Goal: Task Accomplishment & Management: Manage account settings

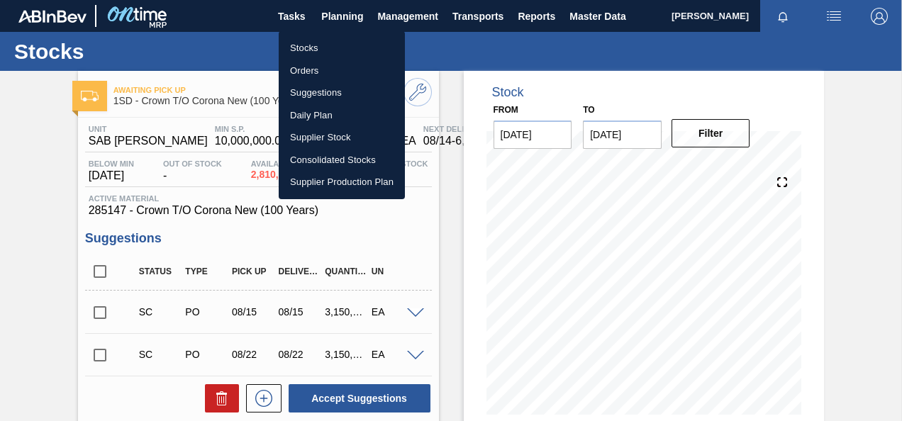
click at [310, 72] on li "Orders" at bounding box center [342, 71] width 126 height 23
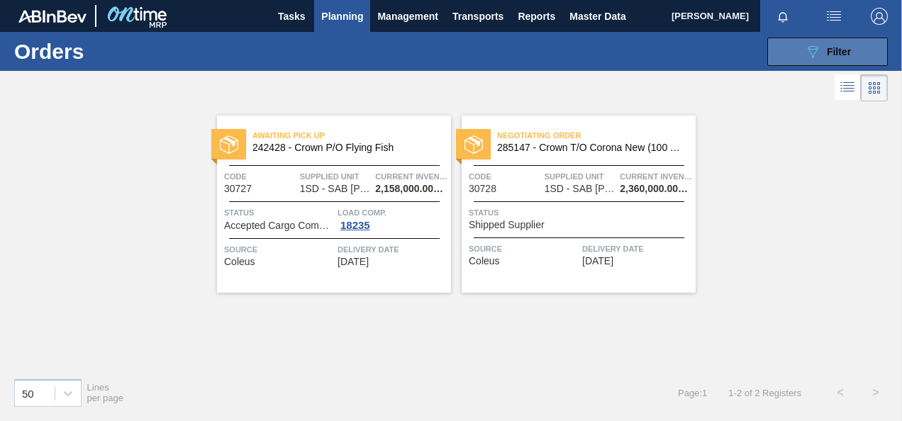
click at [811, 51] on icon "089F7B8B-B2A5-4AFE-B5C0-19BA573D28AC" at bounding box center [812, 51] width 17 height 17
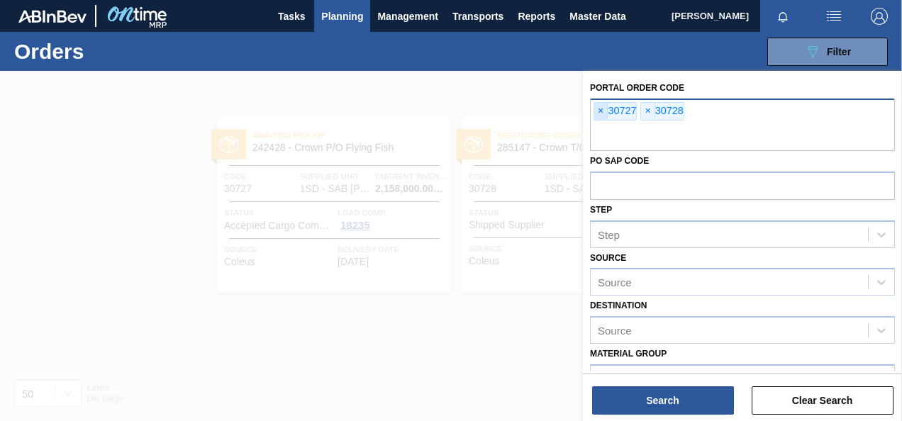
click at [600, 109] on span "×" at bounding box center [600, 111] width 13 height 17
click at [600, 108] on span "×" at bounding box center [600, 111] width 13 height 17
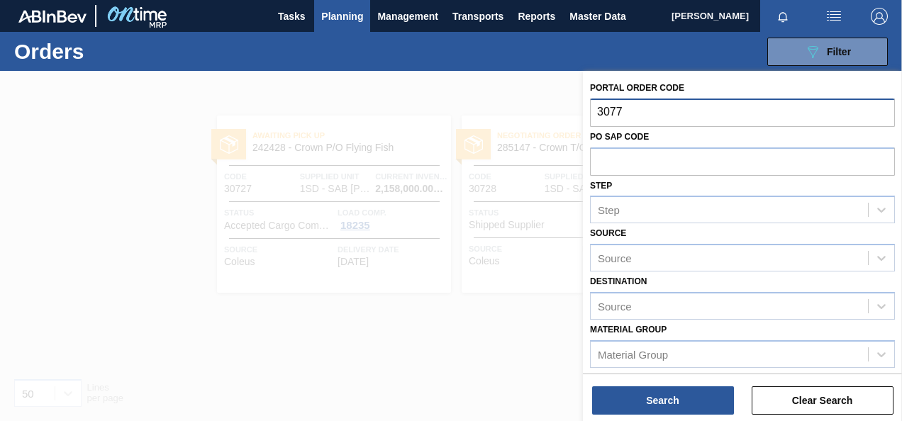
type input "30773"
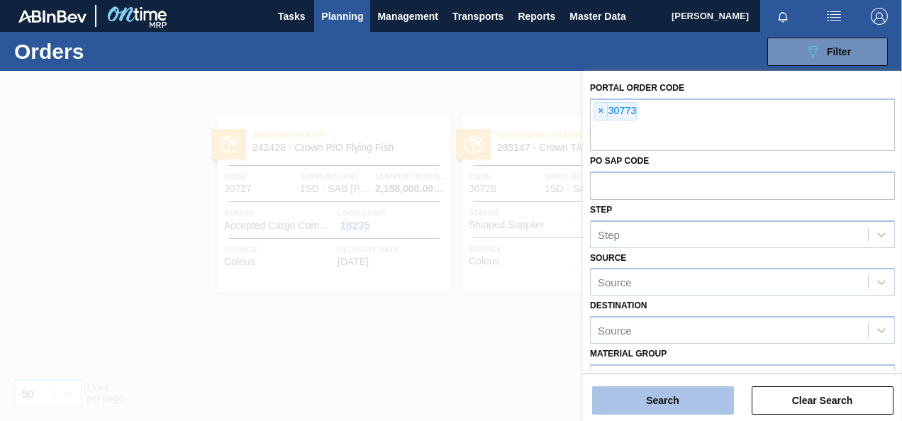
click at [668, 403] on button "Search" at bounding box center [663, 400] width 142 height 28
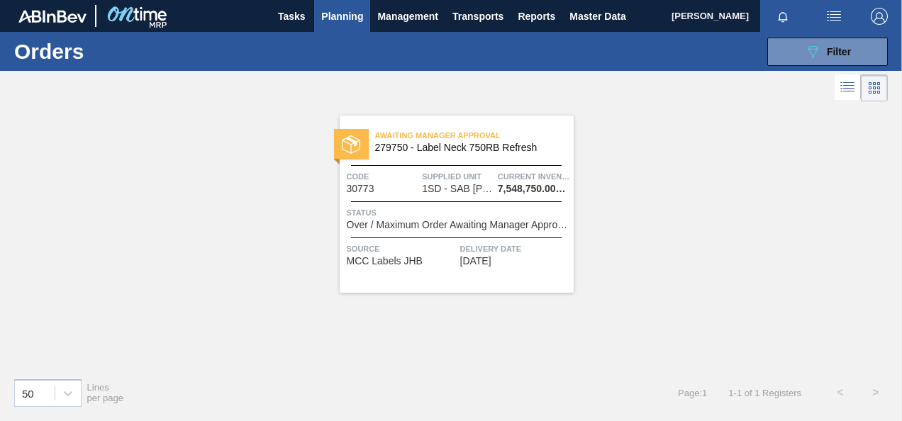
click at [445, 184] on span "1SD - SAB [PERSON_NAME]" at bounding box center [457, 189] width 71 height 11
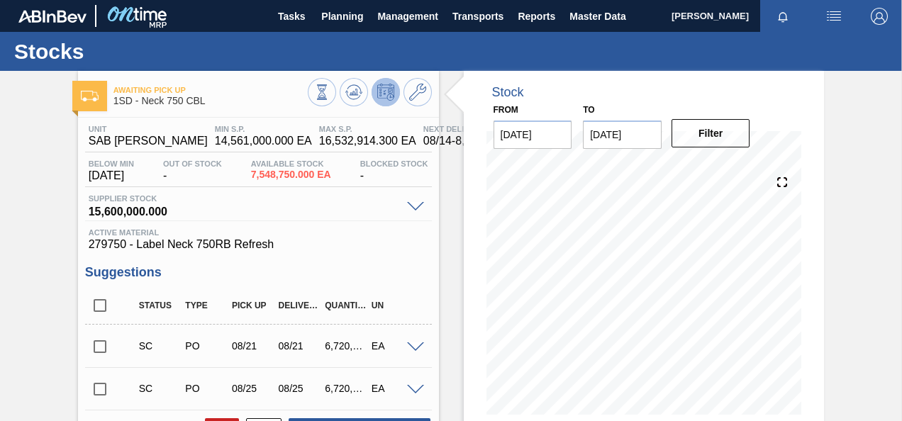
scroll to position [276, 0]
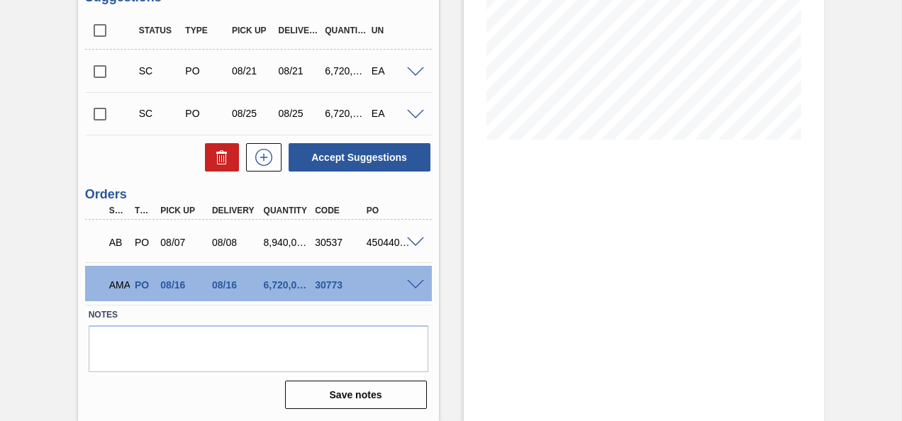
click at [414, 284] on span at bounding box center [415, 285] width 17 height 11
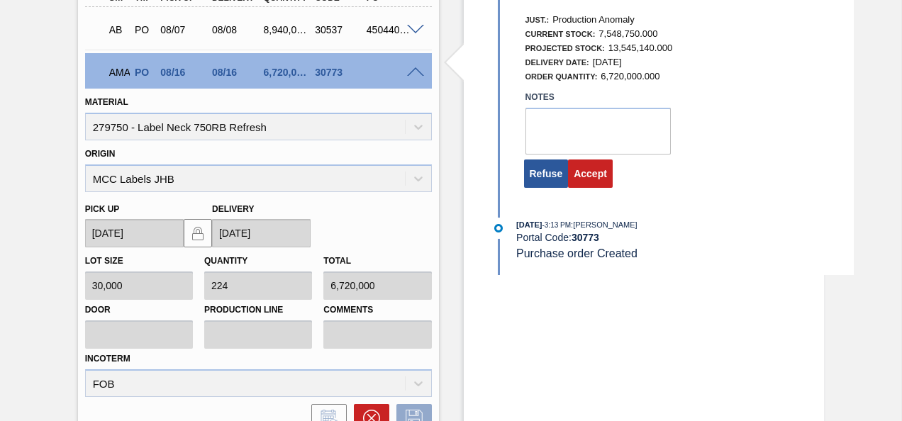
scroll to position [488, 0]
click at [589, 177] on button "Accept" at bounding box center [590, 173] width 45 height 28
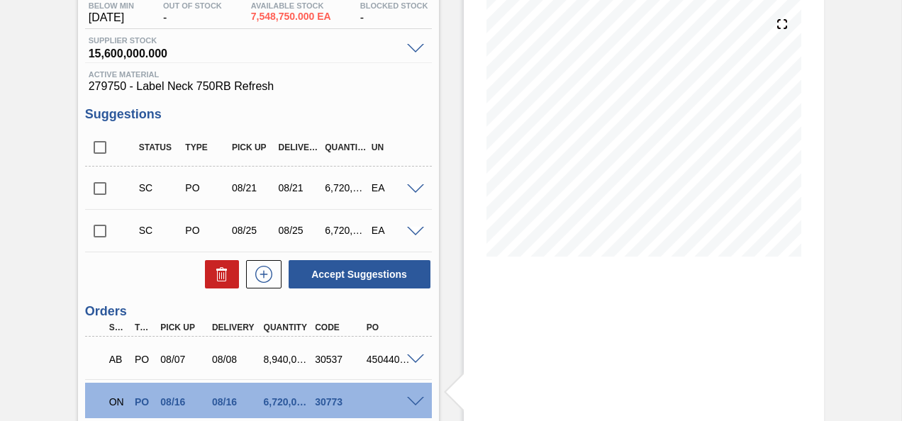
scroll to position [0, 0]
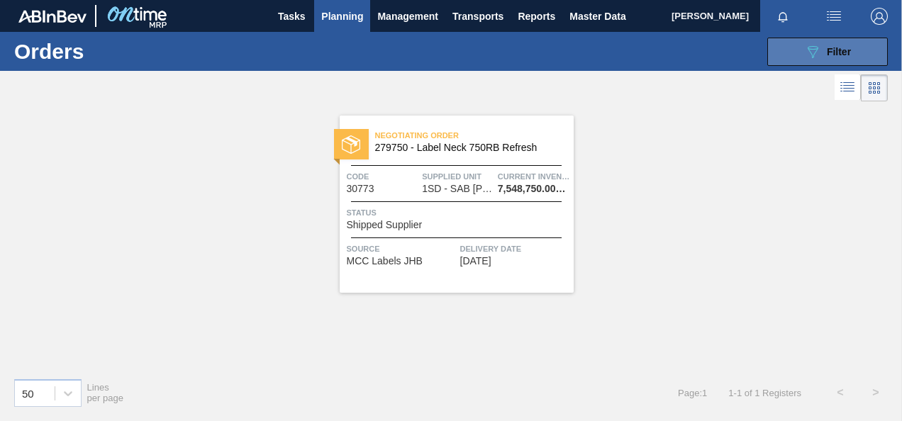
click at [809, 47] on icon "089F7B8B-B2A5-4AFE-B5C0-19BA573D28AC" at bounding box center [812, 51] width 17 height 17
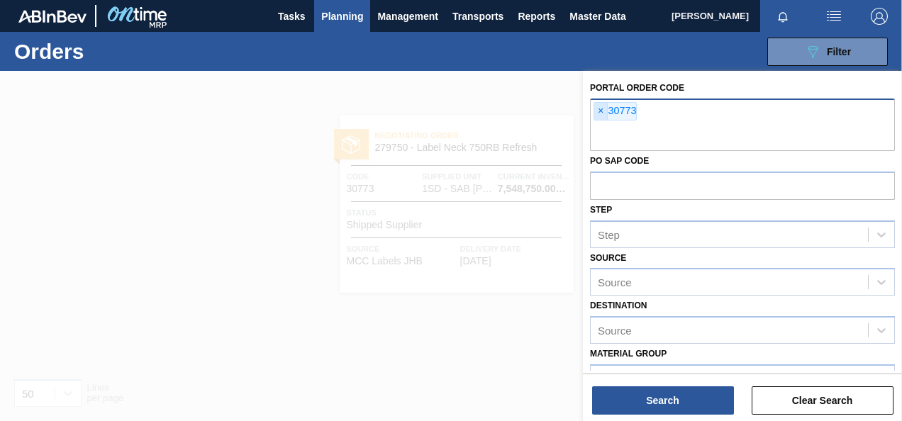
click at [600, 108] on span "×" at bounding box center [600, 111] width 13 height 17
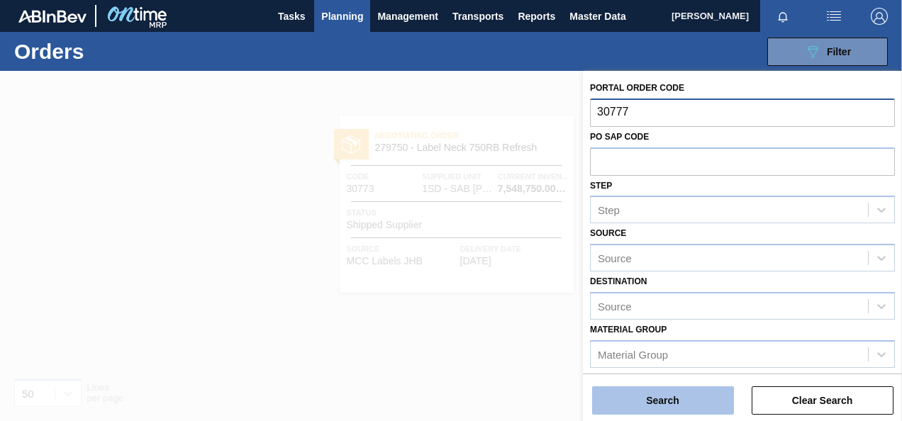
type input "30777"
click at [674, 399] on button "Search" at bounding box center [663, 400] width 142 height 28
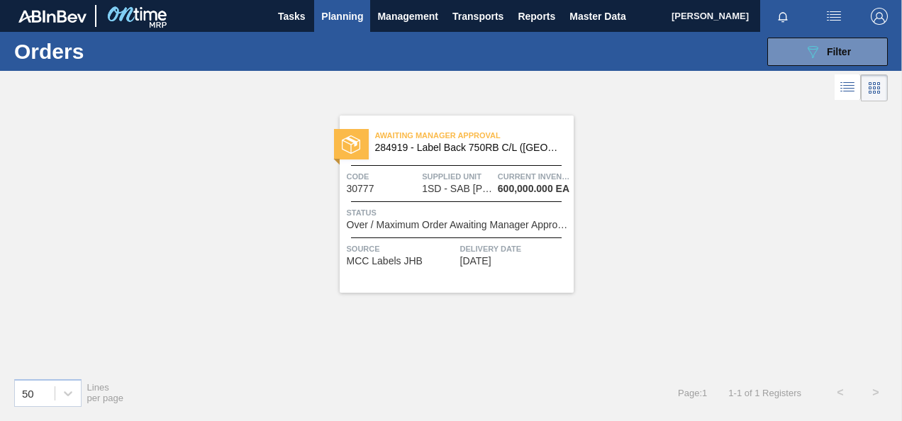
click at [454, 201] on div at bounding box center [456, 201] width 211 height 1
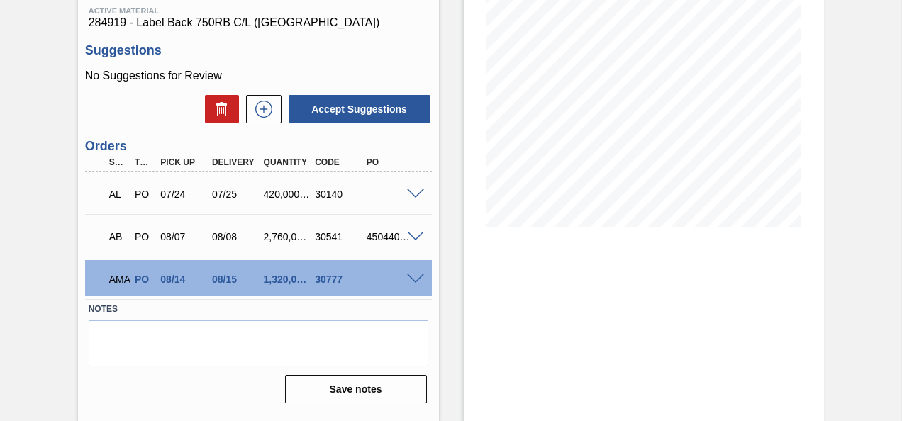
scroll to position [189, 0]
click at [412, 281] on span at bounding box center [415, 279] width 17 height 11
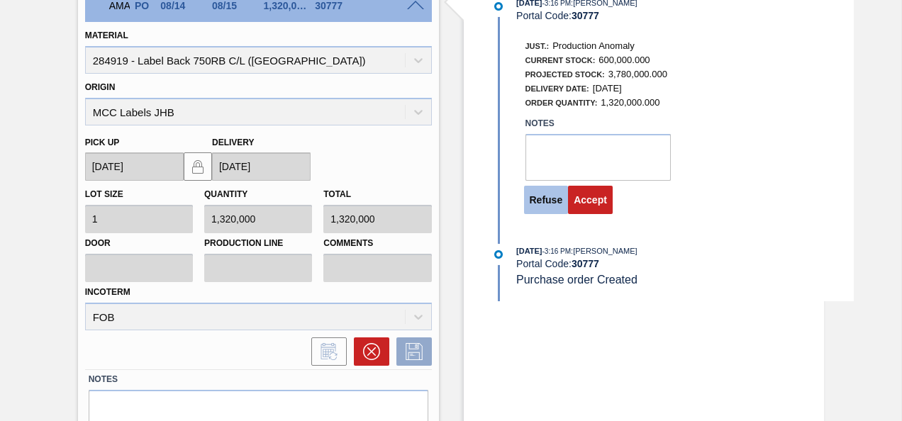
scroll to position [472, 0]
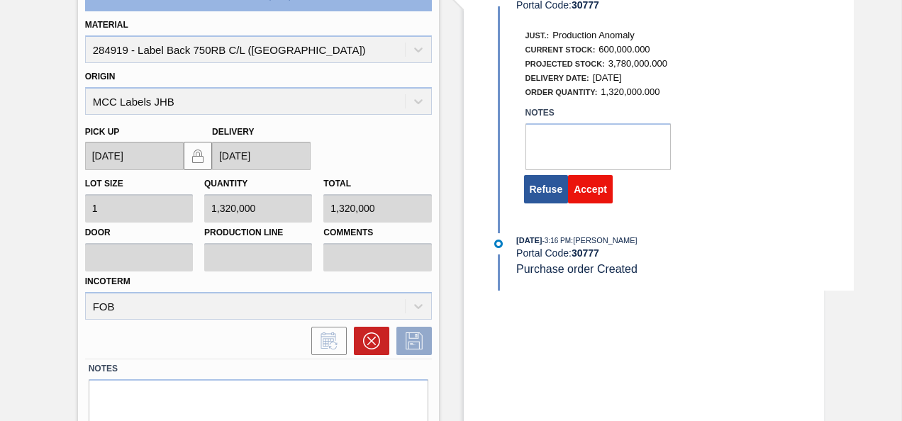
click at [593, 191] on button "Accept" at bounding box center [590, 189] width 45 height 28
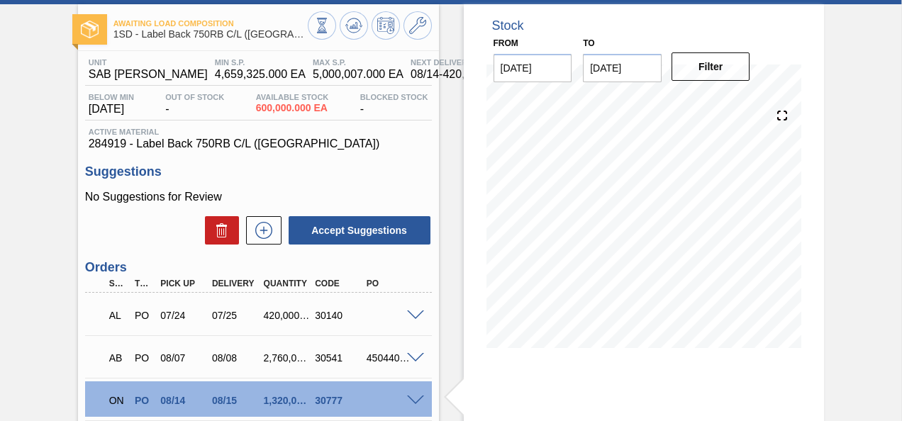
scroll to position [0, 0]
